Goal: Task Accomplishment & Management: Use online tool/utility

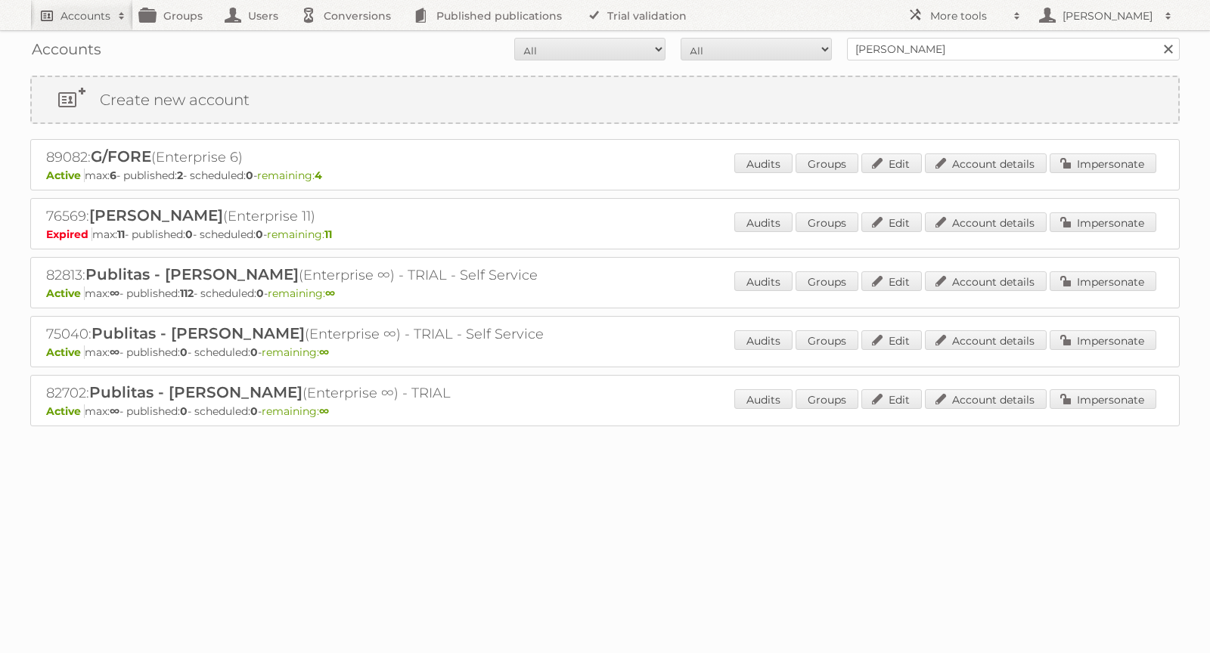
click at [67, 11] on h2 "Accounts" at bounding box center [85, 15] width 50 height 15
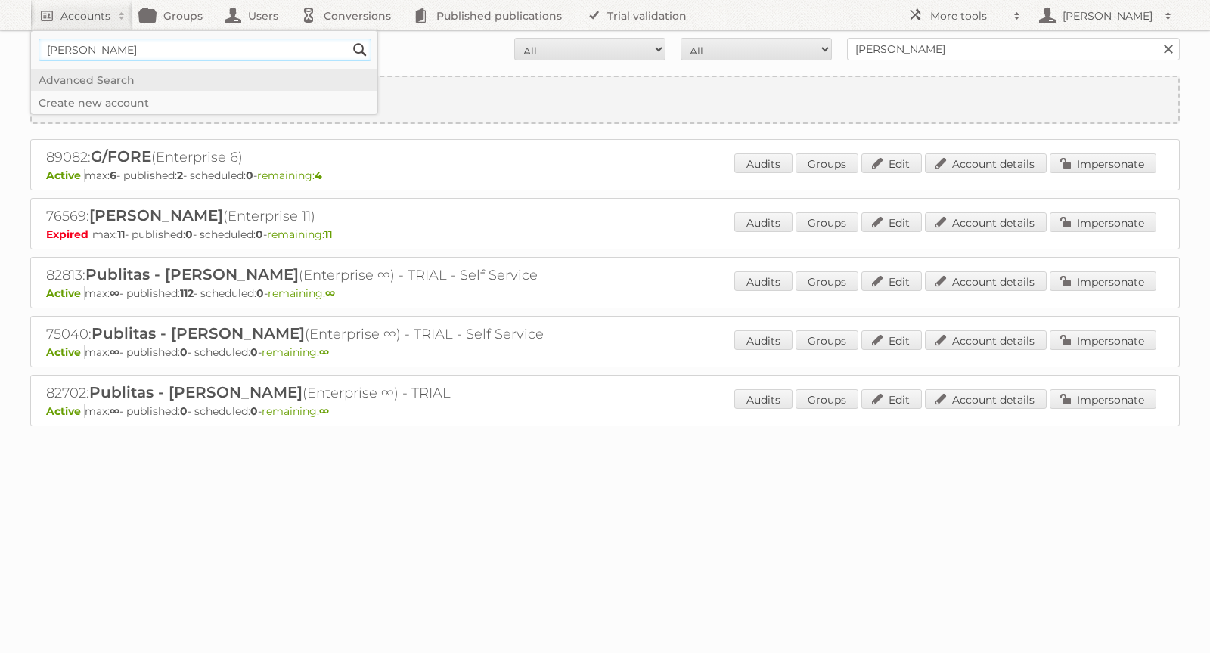
type input"] "[PERSON_NAME][EMAIL_ADDRESS][DOMAIN_NAME]"
click at [364, 47] on input "Search" at bounding box center [360, 50] width 23 height 23
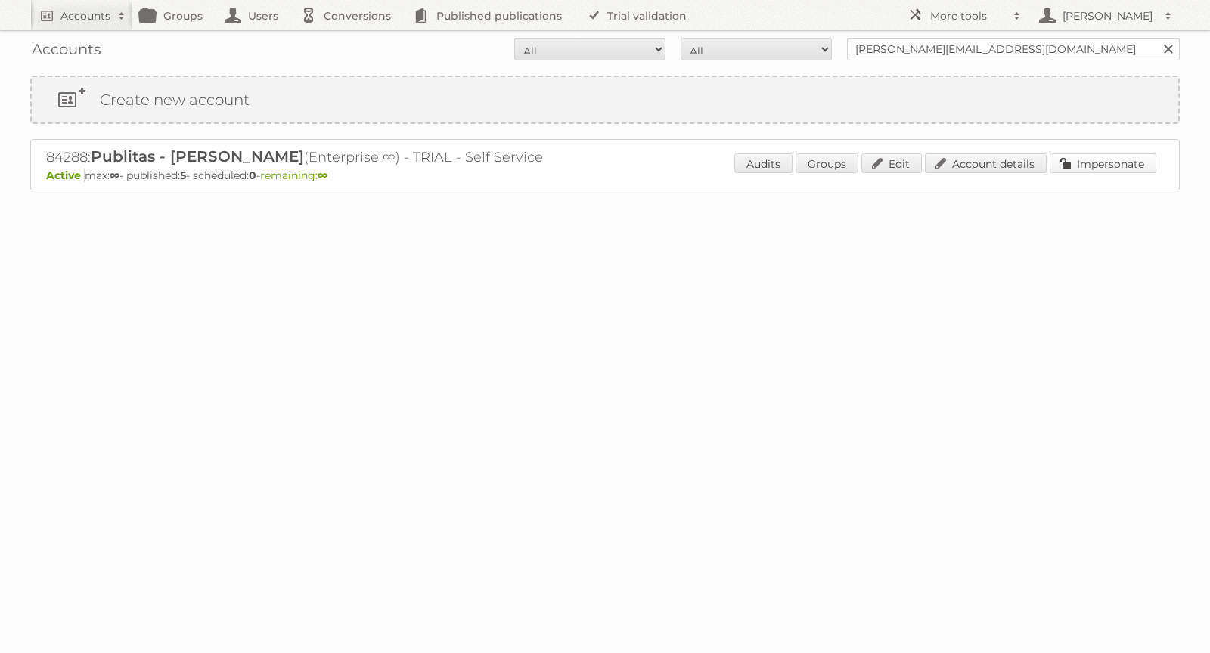
click at [1095, 168] on link "Impersonate" at bounding box center [1103, 164] width 107 height 20
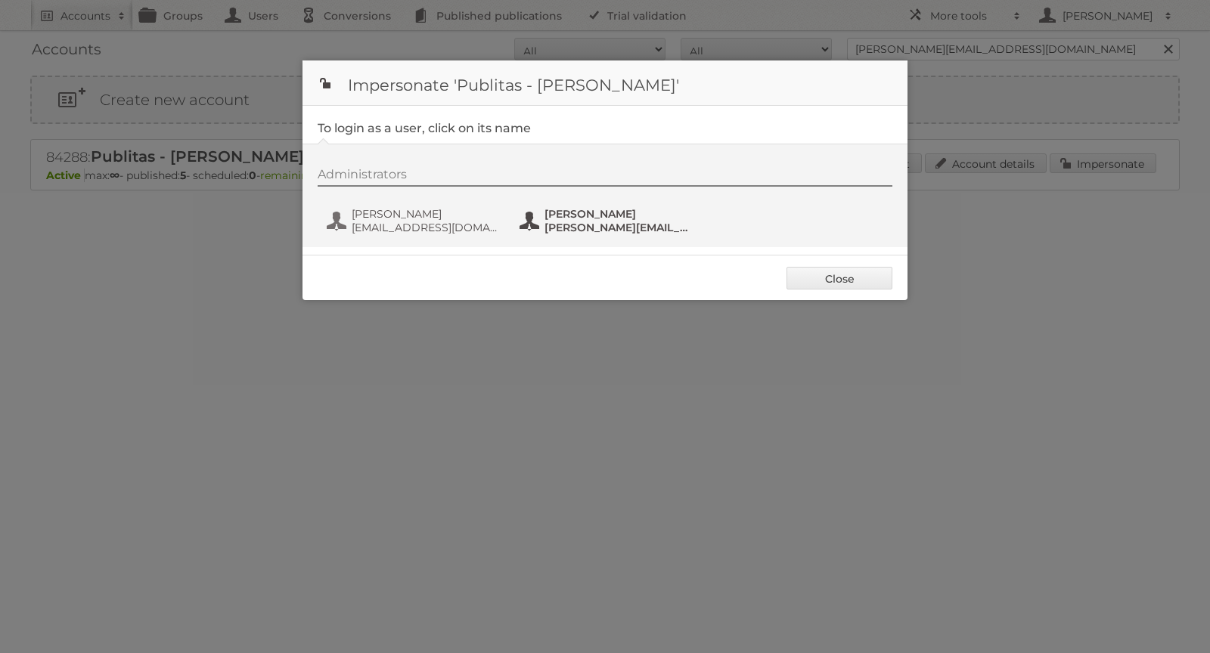
click at [567, 212] on span "[PERSON_NAME]" at bounding box center [617, 214] width 147 height 14
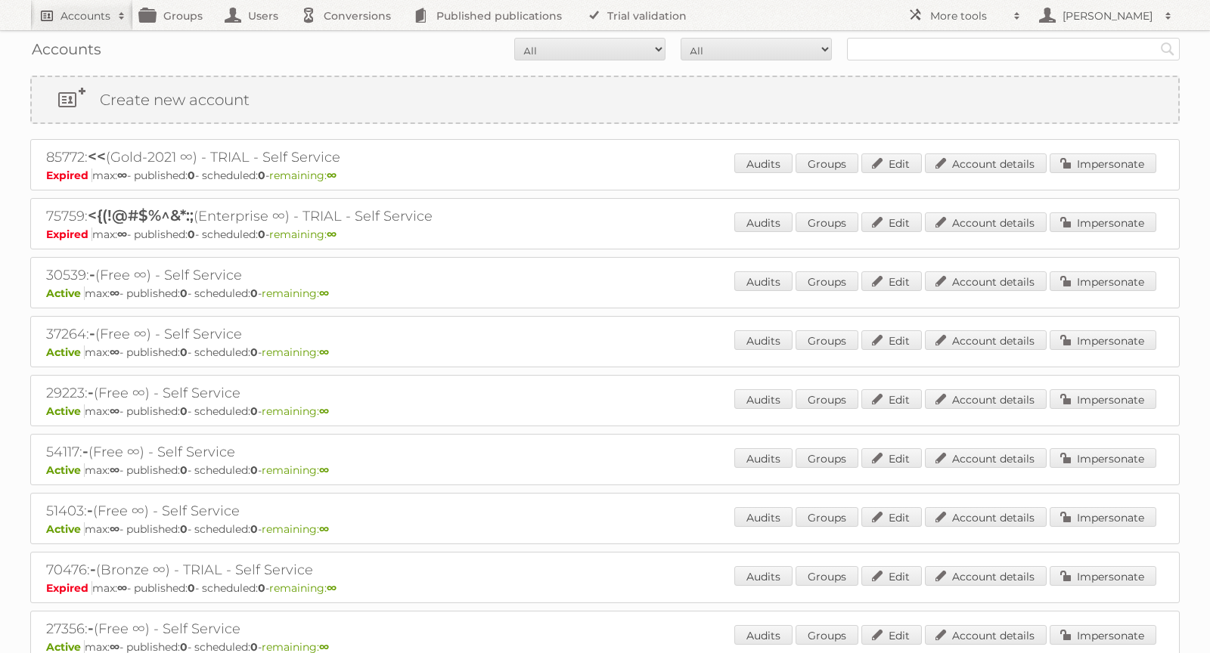
click at [88, 19] on h2 "Accounts" at bounding box center [85, 15] width 50 height 15
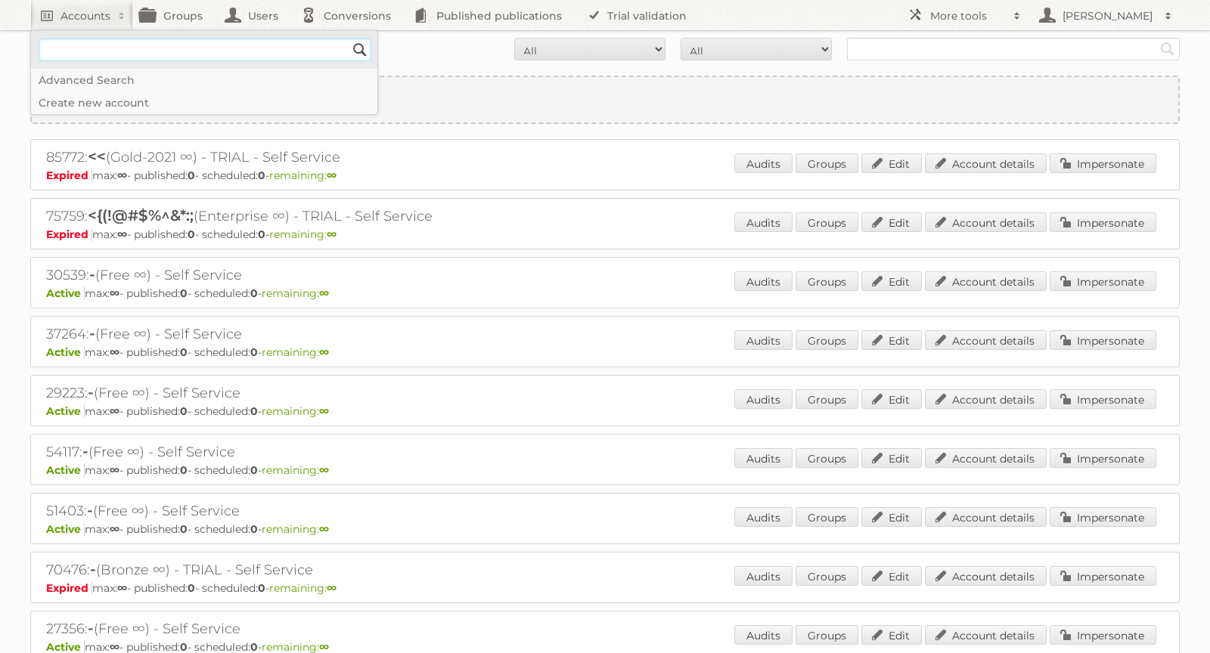
click at [79, 45] on input"] "text" at bounding box center [205, 50] width 333 height 23
type input"] "[PERSON_NAME][EMAIL_ADDRESS][DOMAIN_NAME]"
click at [344, 45] on input"] "[PERSON_NAME][EMAIL_ADDRESS][DOMAIN_NAME]" at bounding box center [205, 50] width 333 height 23
click at [361, 51] on input "Search" at bounding box center [360, 50] width 23 height 23
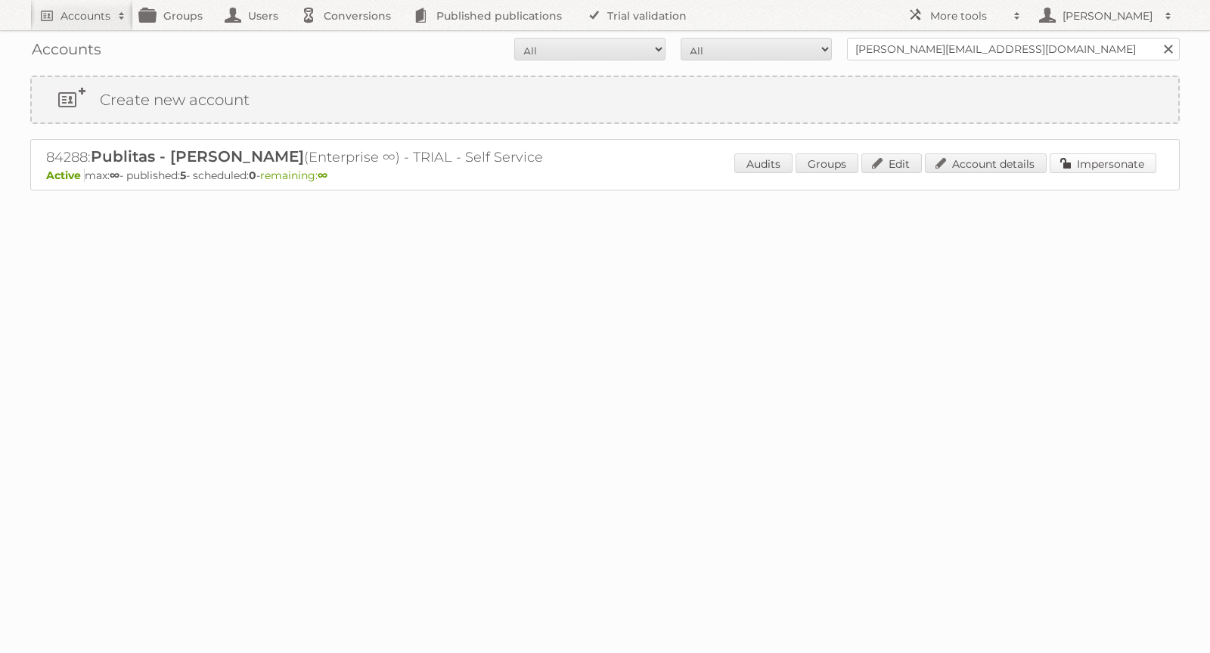
click at [1143, 159] on link "Impersonate" at bounding box center [1103, 164] width 107 height 20
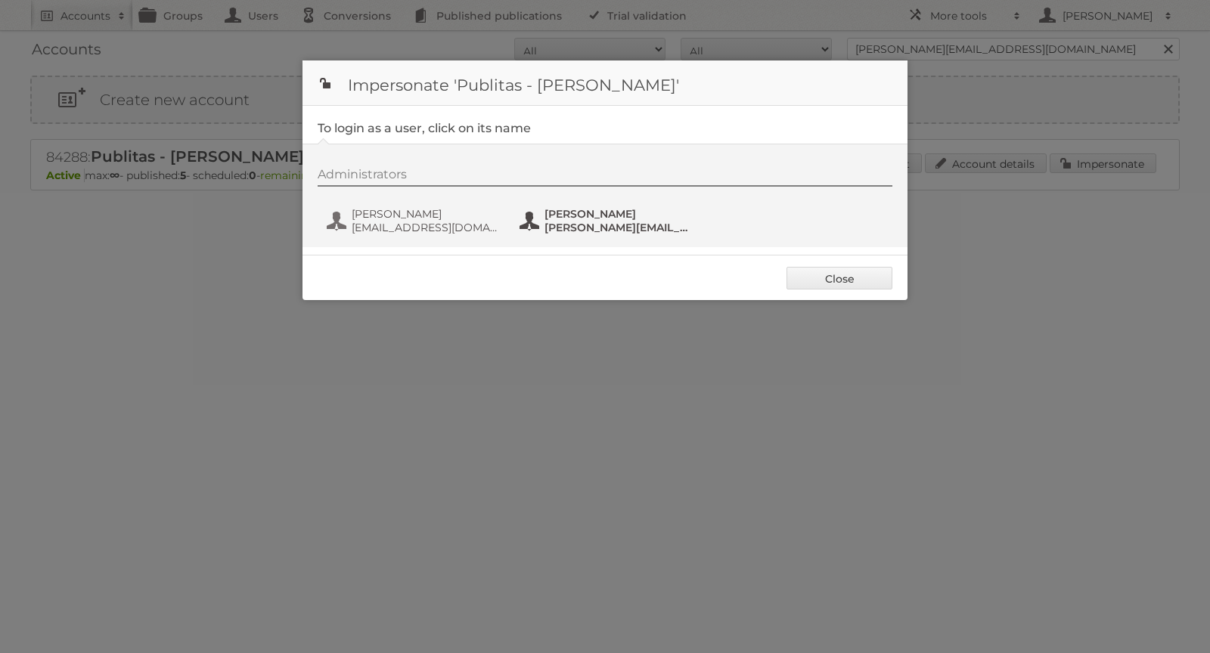
click at [574, 221] on span "alex@publitas.com" at bounding box center [617, 228] width 147 height 14
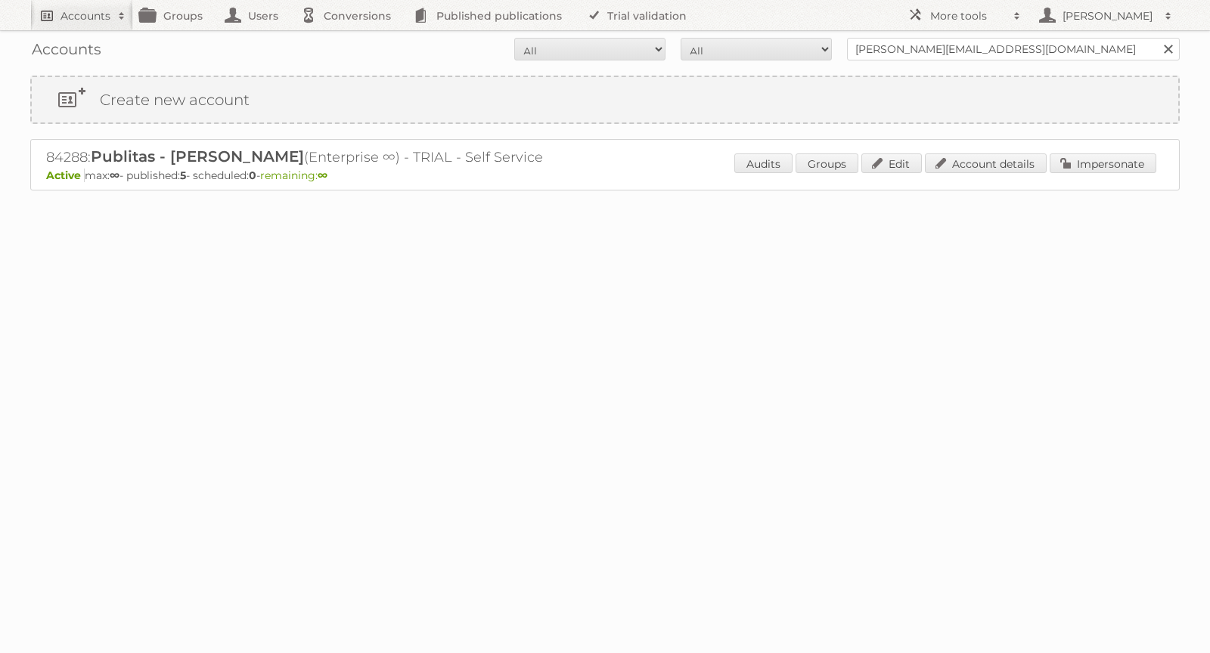
click at [82, 12] on h2 "Accounts" at bounding box center [85, 15] width 50 height 15
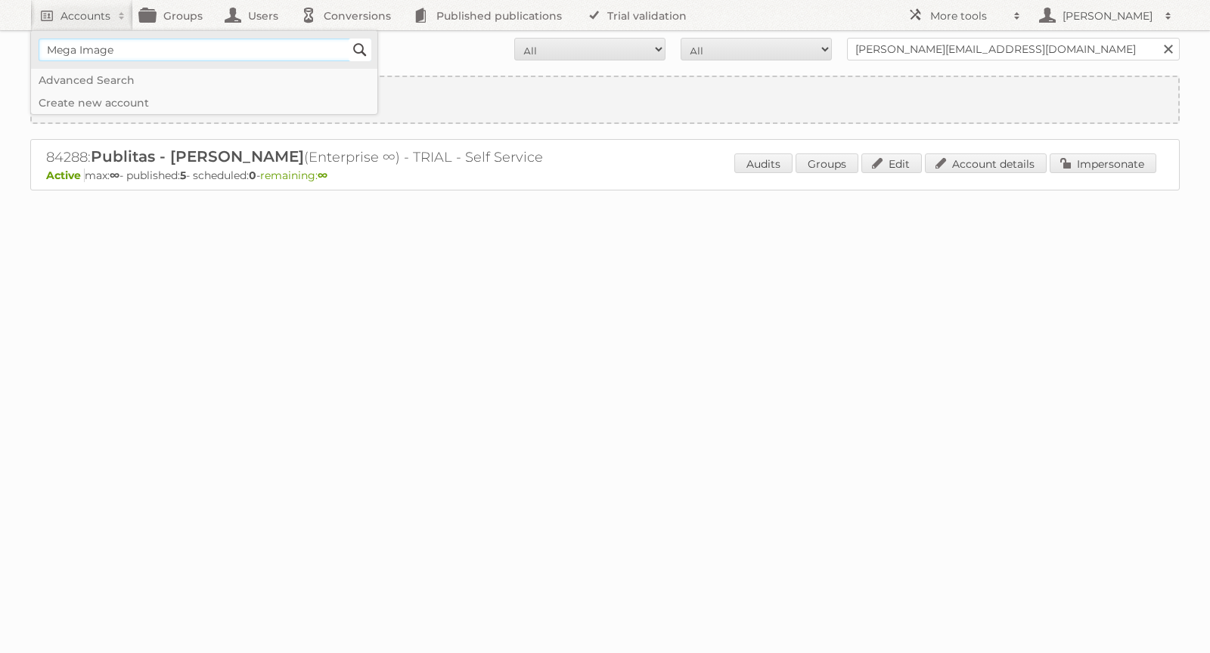
type input"] "Mega Image"
click at [364, 48] on input "Search" at bounding box center [360, 50] width 23 height 23
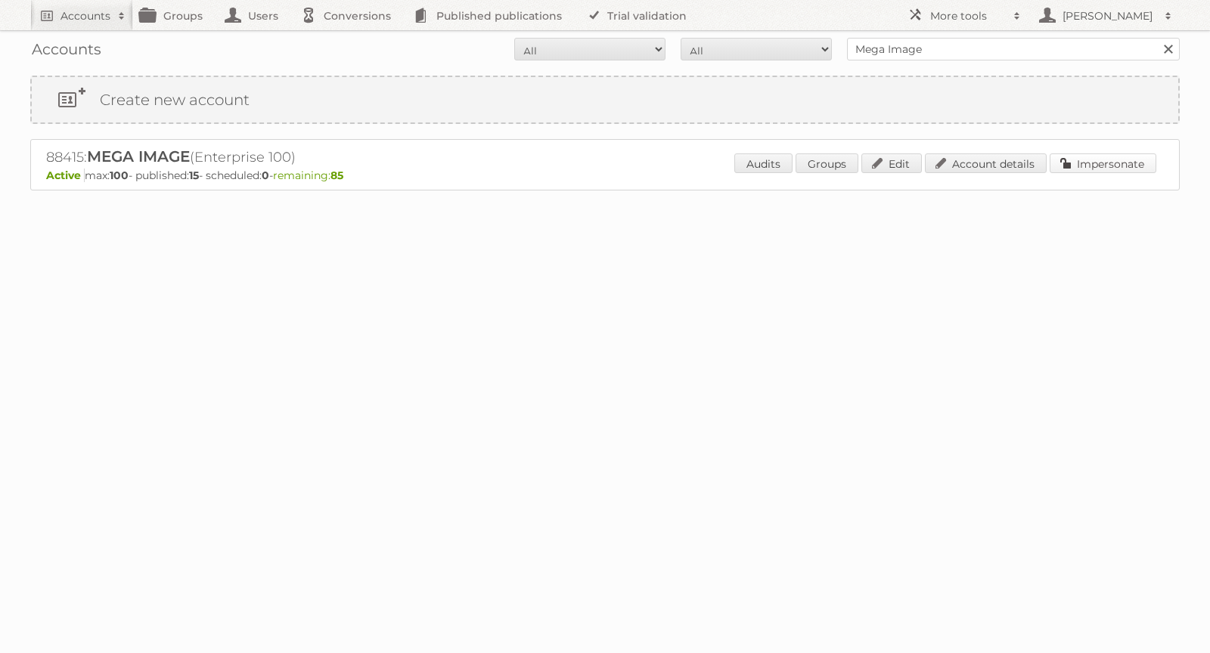
click at [1100, 166] on link "Impersonate" at bounding box center [1103, 164] width 107 height 20
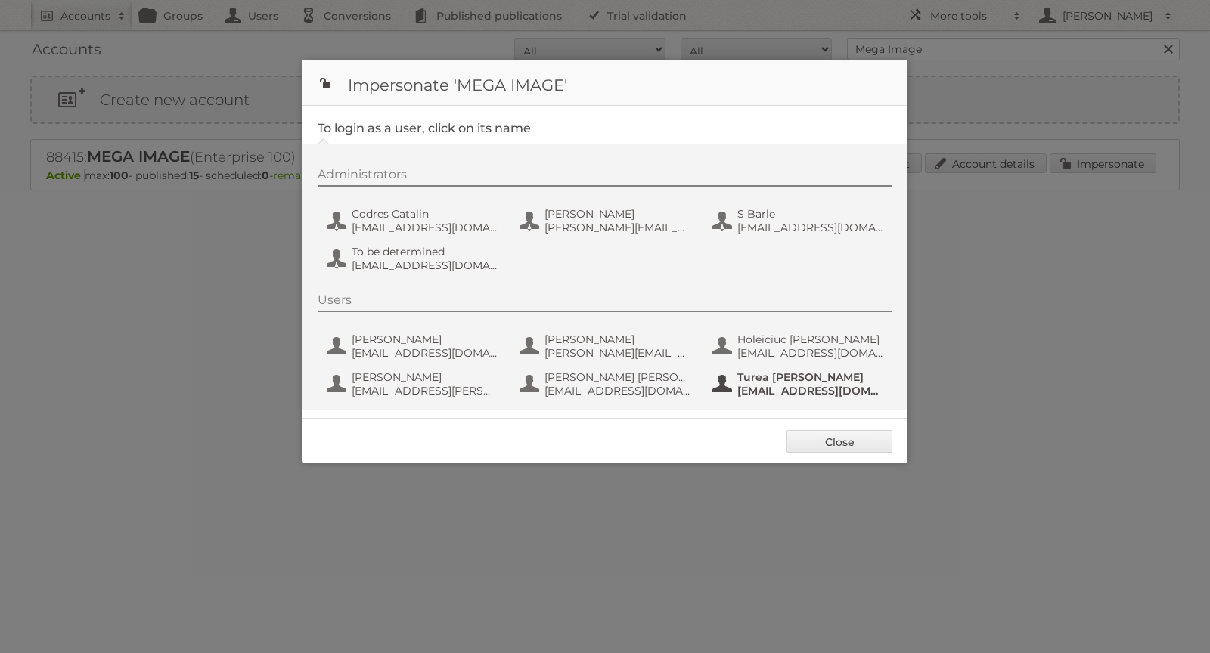
click at [780, 376] on span "Turea [PERSON_NAME]" at bounding box center [810, 378] width 147 height 14
